Goal: Information Seeking & Learning: Learn about a topic

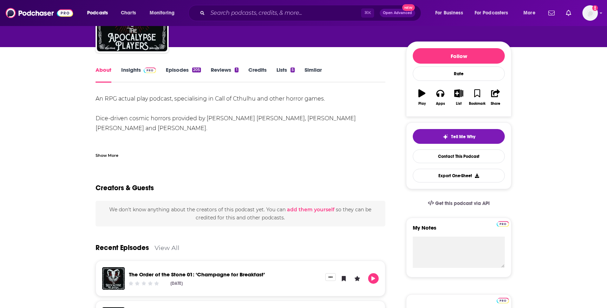
scroll to position [69, 0]
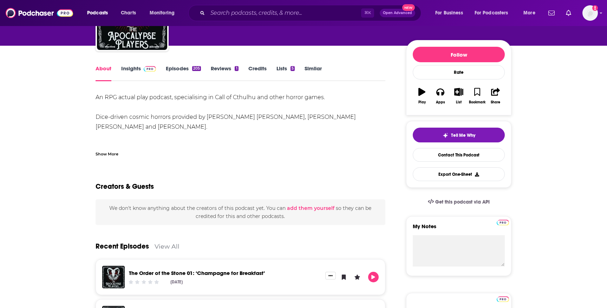
click at [147, 70] on img at bounding box center [150, 69] width 12 height 6
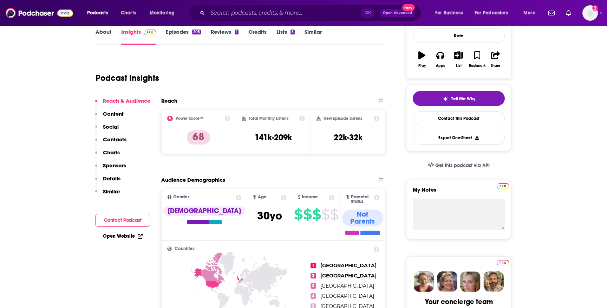
scroll to position [120, 0]
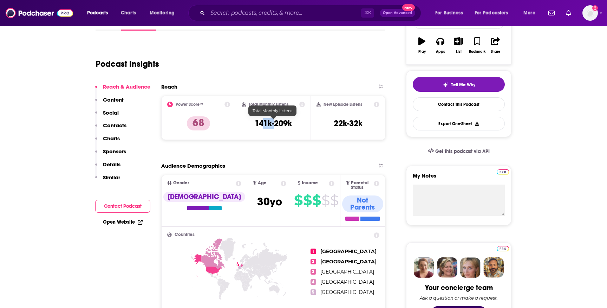
drag, startPoint x: 273, startPoint y: 123, endPoint x: 263, endPoint y: 123, distance: 10.9
click at [263, 123] on h3 "141k-209k" at bounding box center [273, 123] width 37 height 11
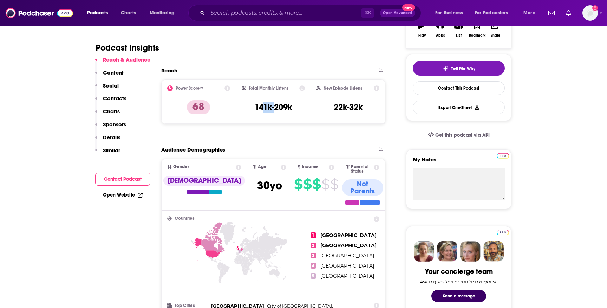
click at [257, 127] on div "Reach Power Score™ 68 Total Monthly Listens 141k-209k New Episode Listens 22k-3…" at bounding box center [273, 98] width 224 height 62
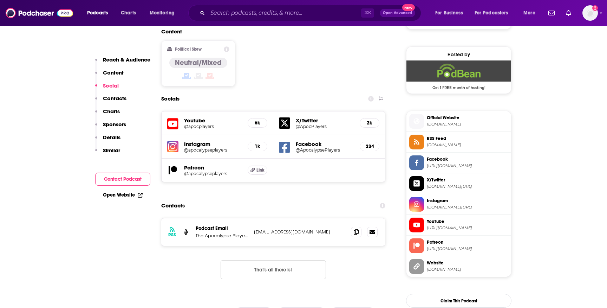
scroll to position [550, 0]
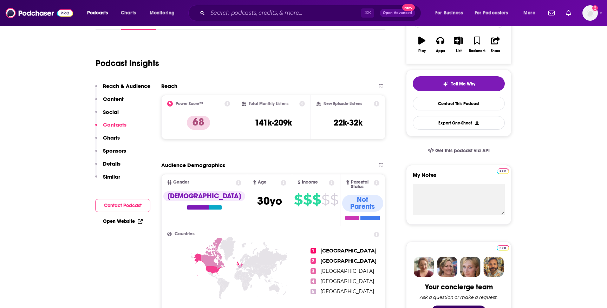
scroll to position [0, 0]
